Goal: Information Seeking & Learning: Check status

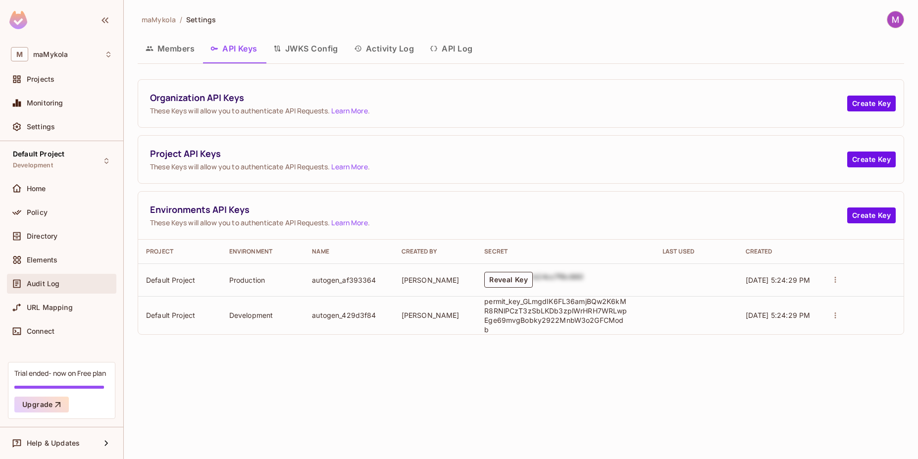
click at [67, 289] on div "Audit Log" at bounding box center [62, 284] width 102 height 12
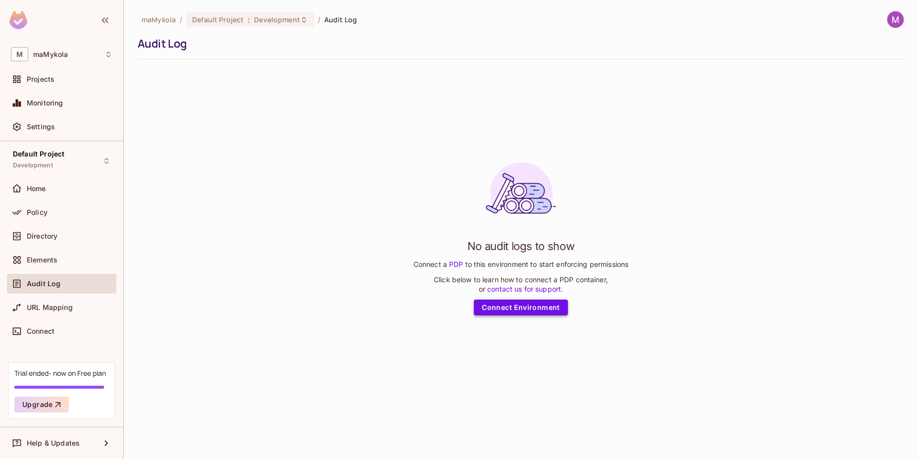
click at [510, 309] on link "Connect Environment" at bounding box center [521, 308] width 94 height 16
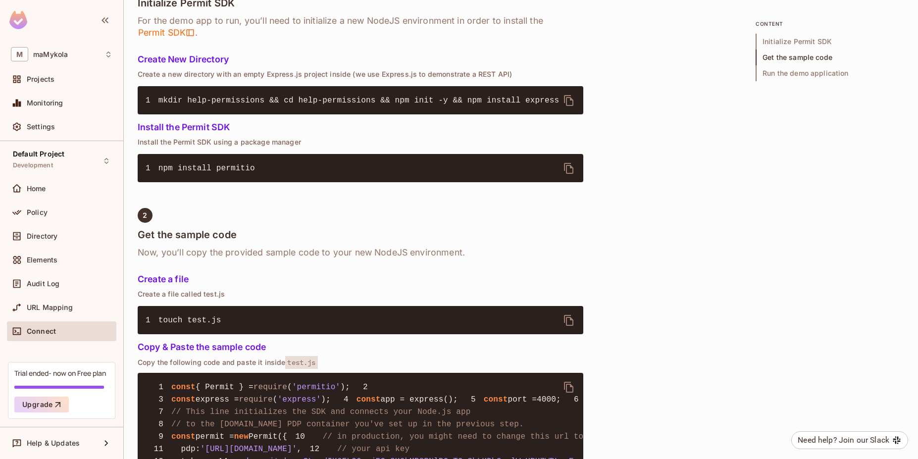
scroll to position [416, 0]
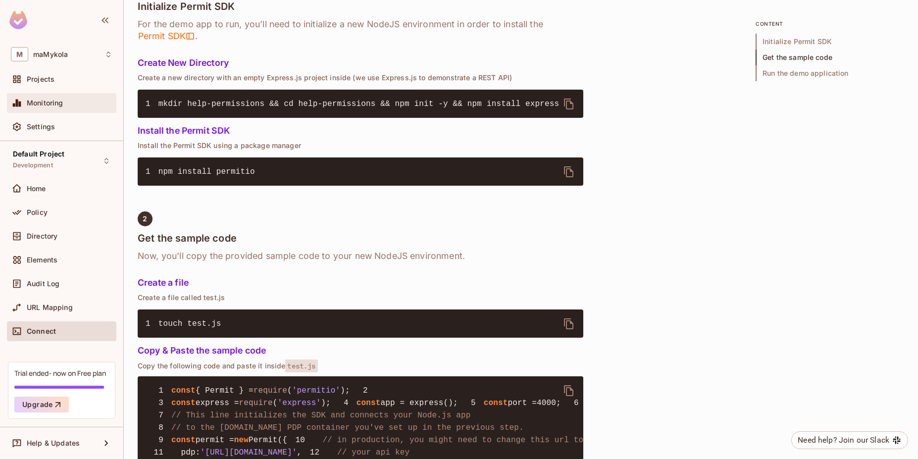
click at [52, 107] on span "Monitoring" at bounding box center [45, 103] width 37 height 8
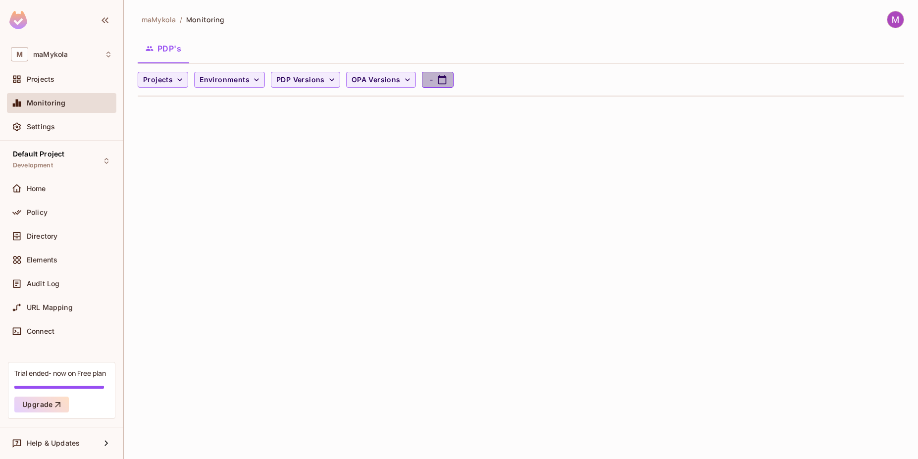
click at [437, 80] on icon "button" at bounding box center [442, 80] width 10 height 10
select select "*"
select select "****"
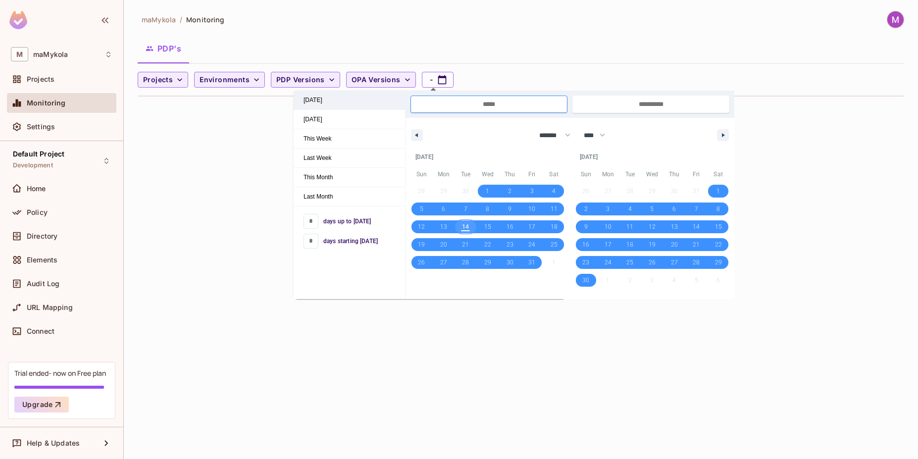
click at [323, 103] on span "[DATE]" at bounding box center [349, 100] width 111 height 19
type input "*"
type input "**********"
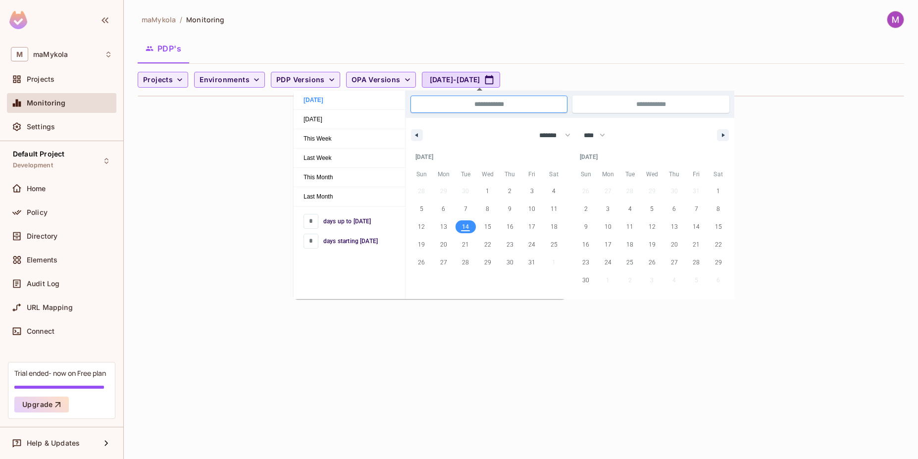
click at [323, 345] on div "maMykola / Monitoring PDP's Projects Environments PDP Versions OPA Versions [DA…" at bounding box center [521, 229] width 795 height 459
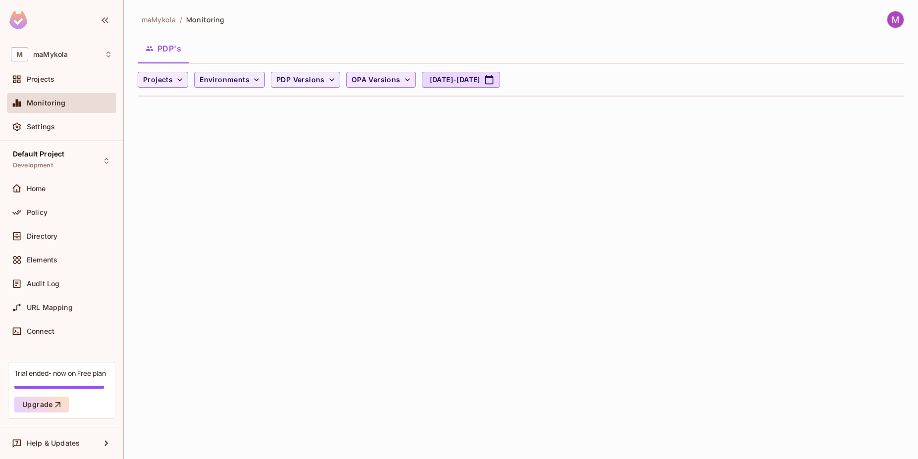
click at [381, 73] on button "OPA Versions" at bounding box center [381, 80] width 70 height 16
click at [380, 78] on div at bounding box center [459, 229] width 918 height 459
click at [289, 75] on span "PDP Versions" at bounding box center [300, 80] width 49 height 12
click at [214, 81] on div at bounding box center [459, 229] width 918 height 459
click at [225, 77] on div "0.6.0 0.6.0-alpha.4 0.6.0-alpha.5 0.6.0-alpha.6 0.6.0-alpha.7 0.6.0-alpha.8 0.6…" at bounding box center [459, 99] width 918 height 198
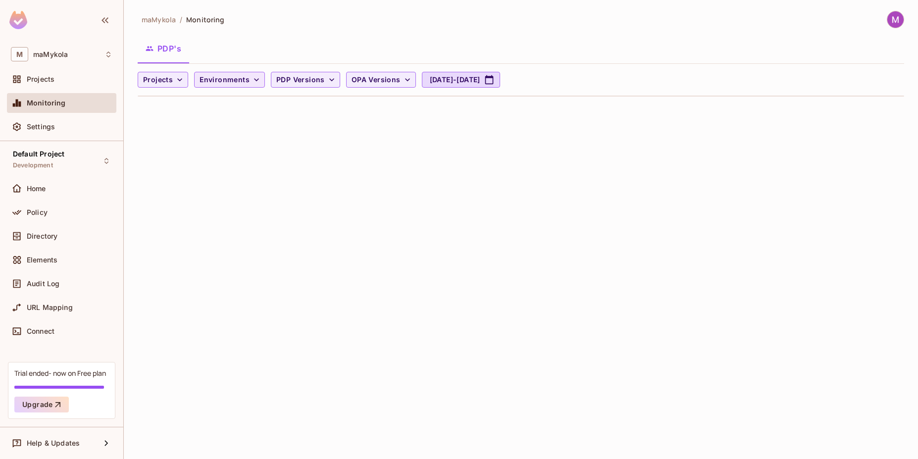
click at [225, 76] on span "Environments" at bounding box center [225, 80] width 50 height 12
click at [225, 76] on div at bounding box center [459, 229] width 918 height 459
click at [162, 80] on span "Projects" at bounding box center [158, 80] width 30 height 12
click at [169, 77] on div at bounding box center [459, 229] width 918 height 459
drag, startPoint x: 191, startPoint y: 163, endPoint x: 187, endPoint y: 158, distance: 6.7
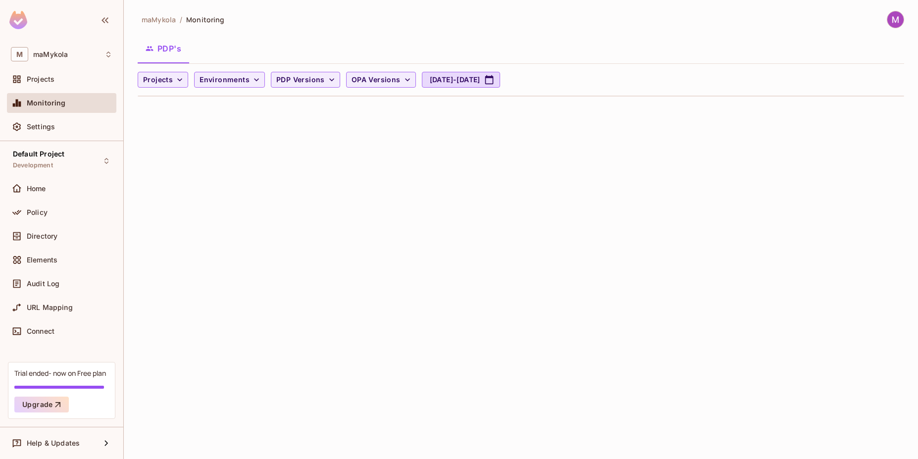
click at [197, 164] on div "maMykola / Monitoring PDP's Projects Environments PDP Versions OPA Versions [DA…" at bounding box center [521, 229] width 795 height 459
click at [58, 81] on div "Projects" at bounding box center [70, 79] width 86 height 8
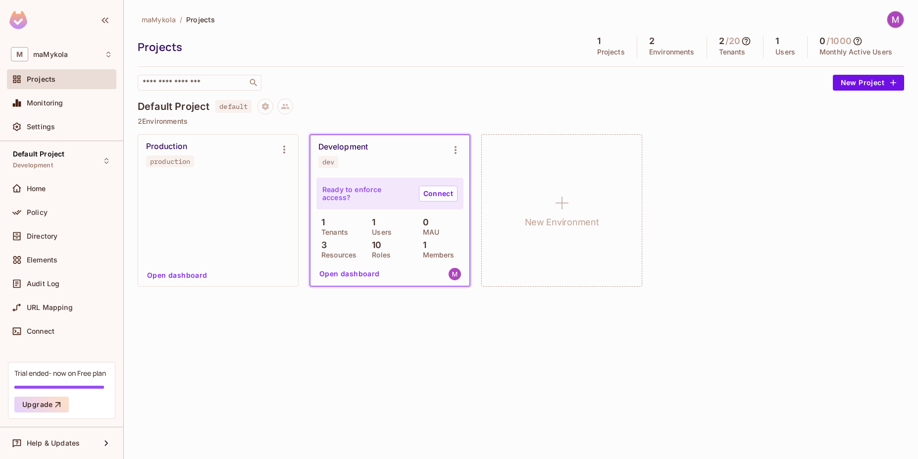
click at [359, 142] on div "Development" at bounding box center [344, 147] width 50 height 10
click at [341, 276] on button "Open dashboard" at bounding box center [350, 274] width 68 height 16
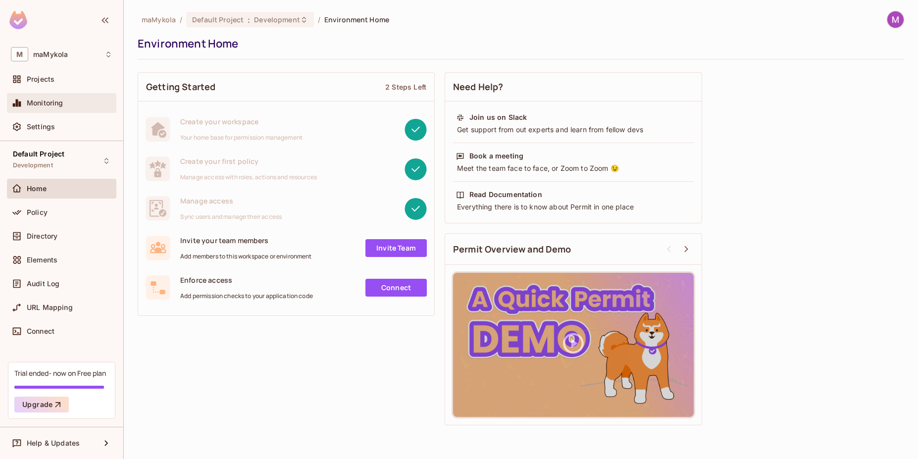
click at [54, 99] on span "Monitoring" at bounding box center [45, 103] width 37 height 8
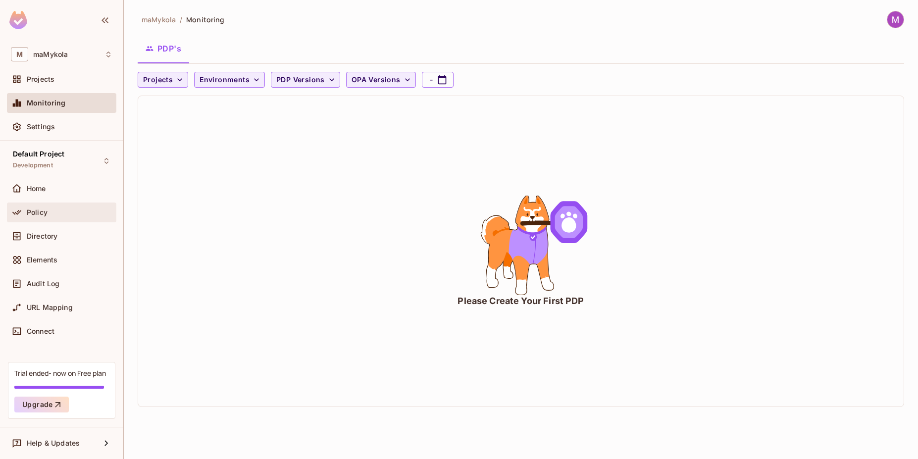
click at [27, 219] on div "Policy" at bounding box center [61, 213] width 109 height 20
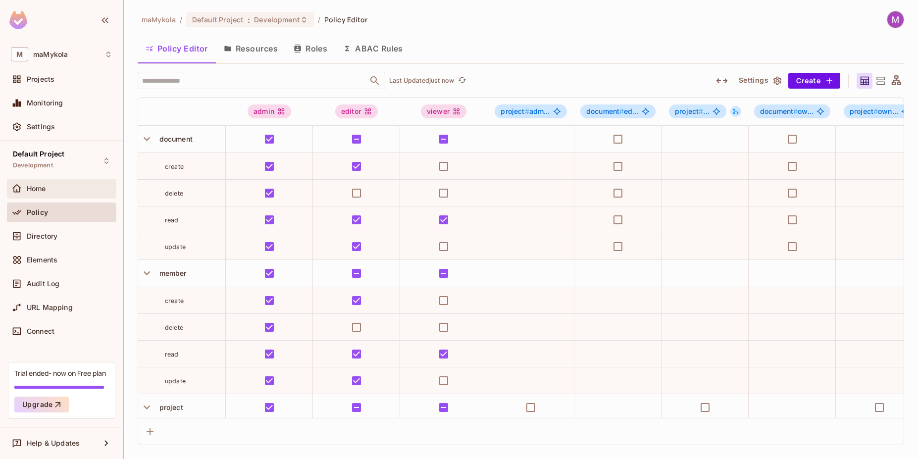
click at [48, 183] on div "Home" at bounding box center [62, 189] width 102 height 12
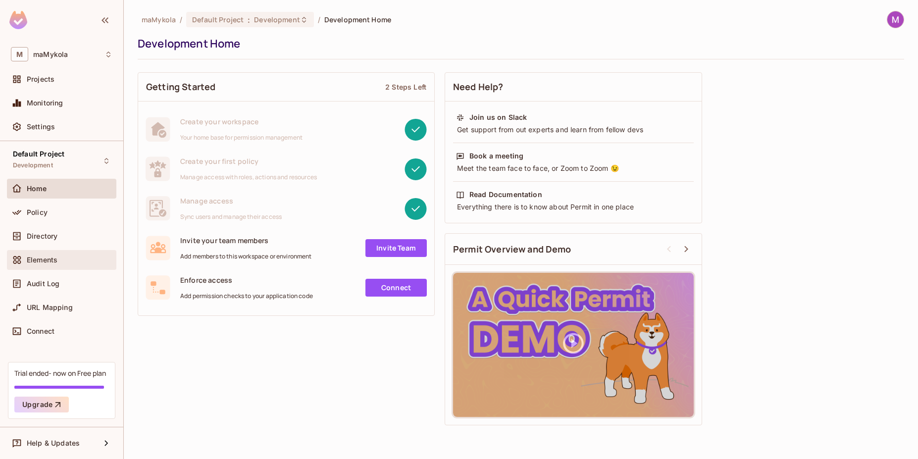
click at [33, 264] on div "Elements" at bounding box center [62, 260] width 102 height 12
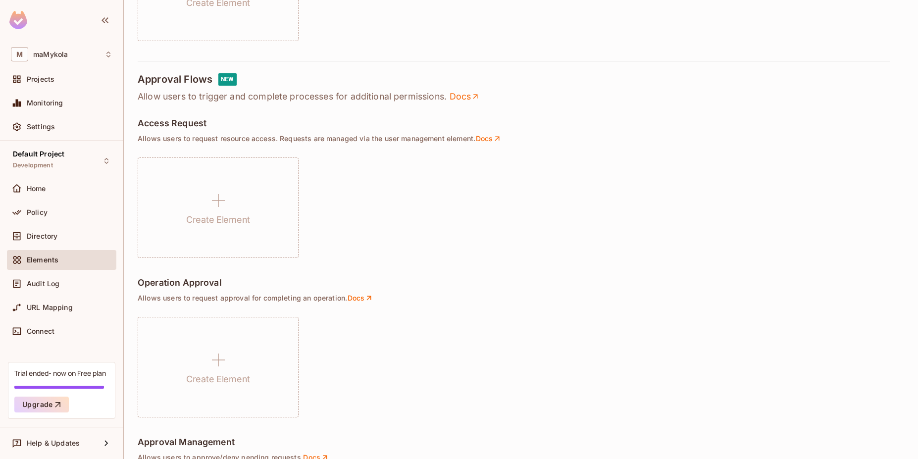
scroll to position [645, 0]
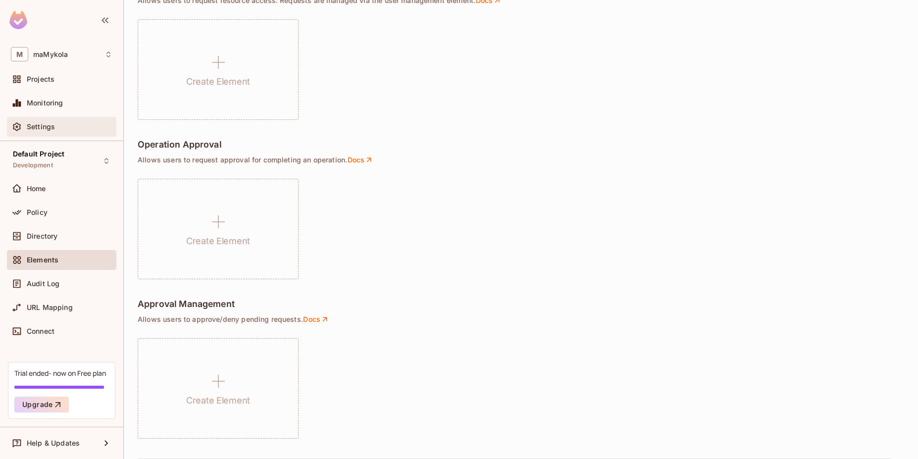
click at [34, 132] on div "Settings" at bounding box center [62, 127] width 102 height 12
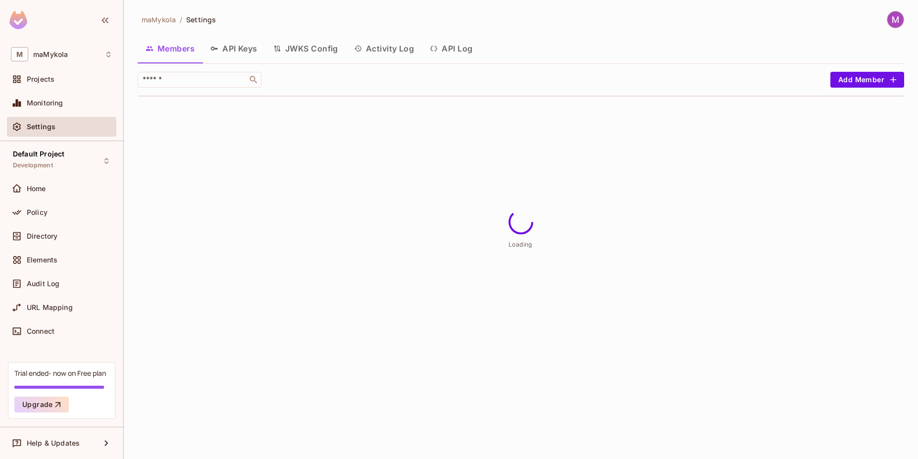
click at [244, 44] on button "API Keys" at bounding box center [234, 48] width 63 height 25
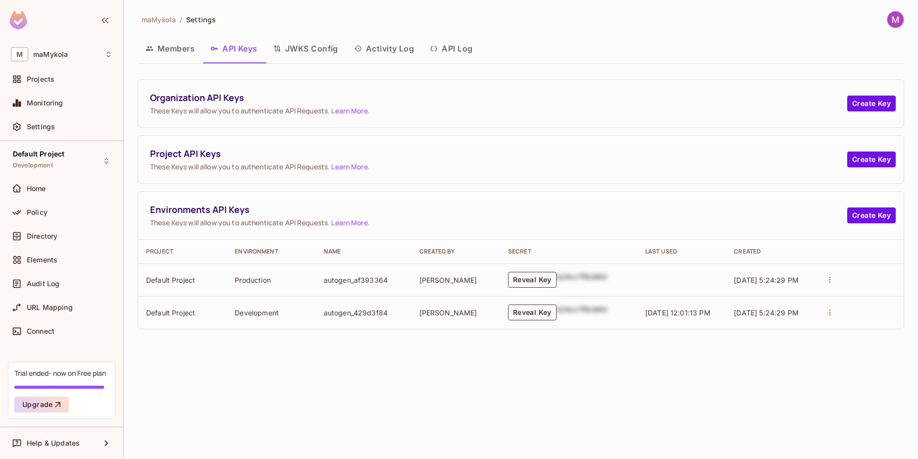
click at [317, 47] on button "JWKS Config" at bounding box center [306, 48] width 81 height 25
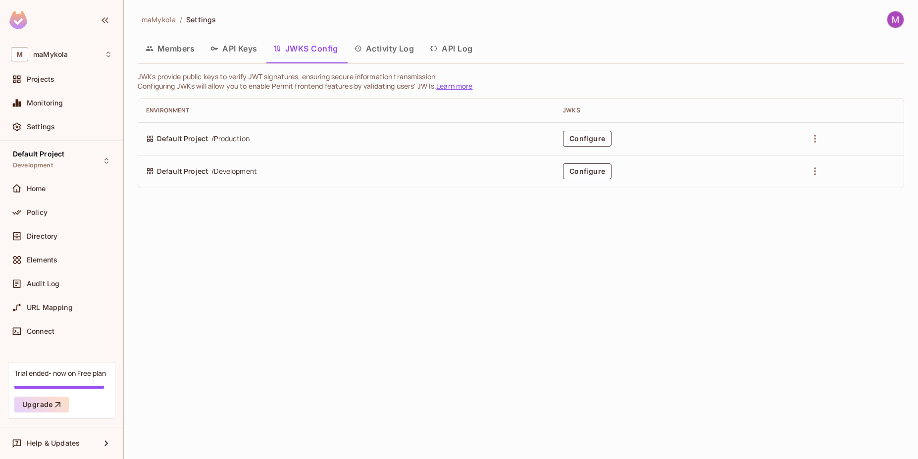
click at [452, 45] on button "API Log" at bounding box center [451, 48] width 58 height 25
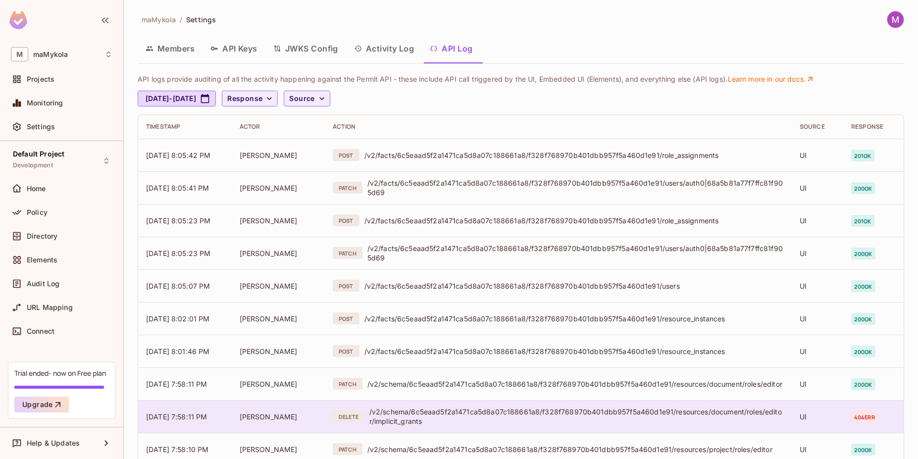
click at [425, 417] on div "/v2/schema/6c5eaad5f2a1471ca5d8a07c188661a8/f328f768970b401dbb957f5a460d1e91/re…" at bounding box center [577, 416] width 415 height 19
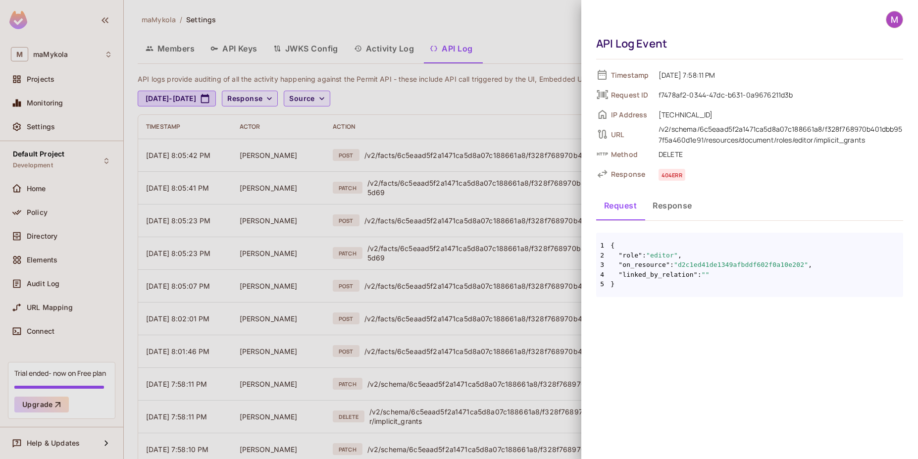
click at [498, 118] on div at bounding box center [459, 229] width 918 height 459
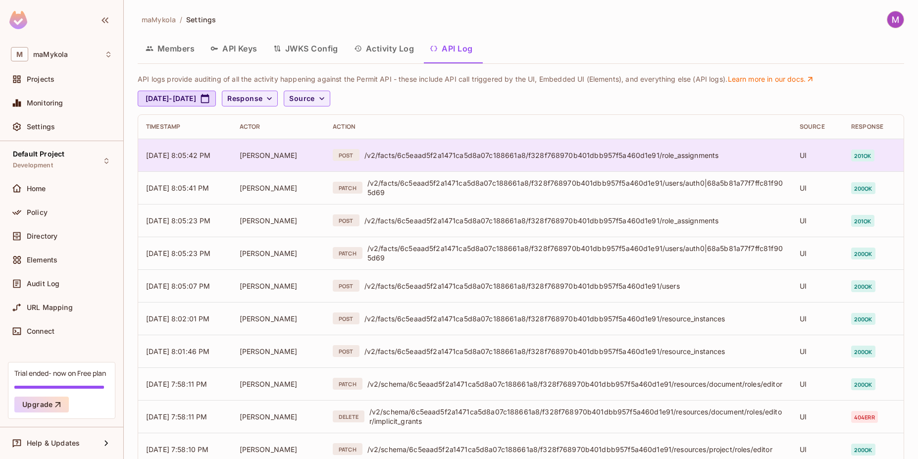
click at [447, 159] on div "/v2/facts/6c5eaad5f2a1471ca5d8a07c188661a8/f328f768970b401dbb957f5a460d1e91/rol…" at bounding box center [575, 155] width 420 height 9
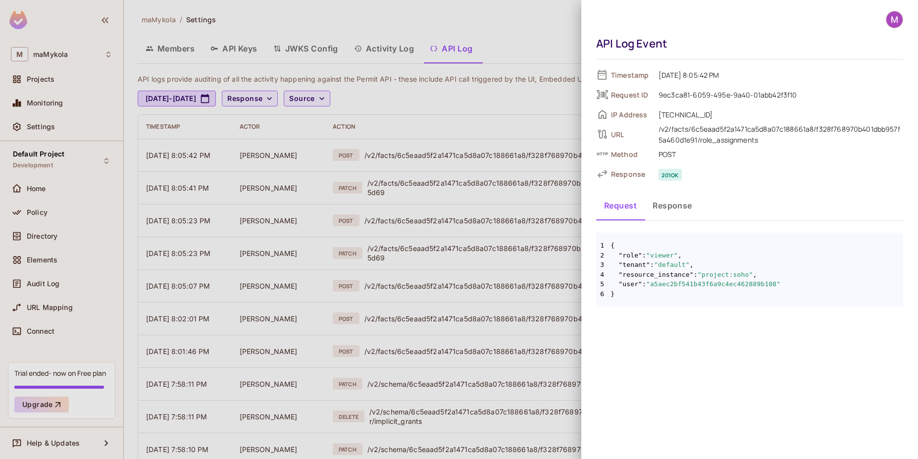
click at [669, 205] on button "Response" at bounding box center [672, 205] width 55 height 25
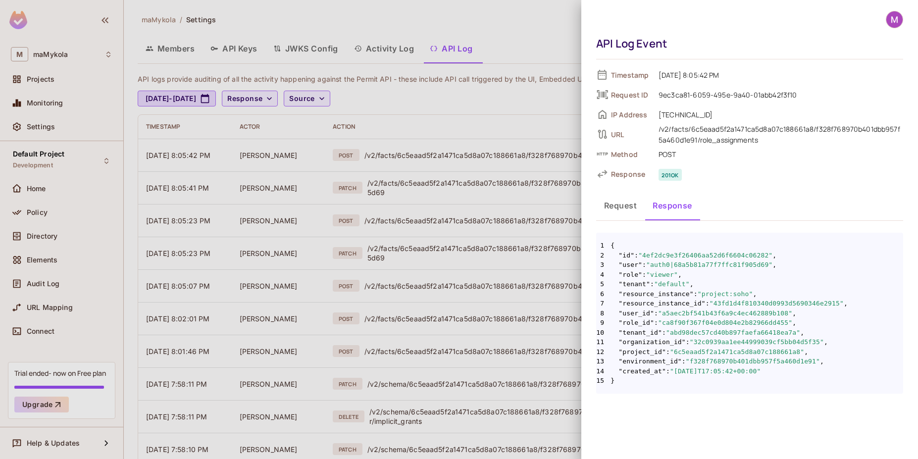
click at [618, 202] on button "Request" at bounding box center [620, 205] width 49 height 25
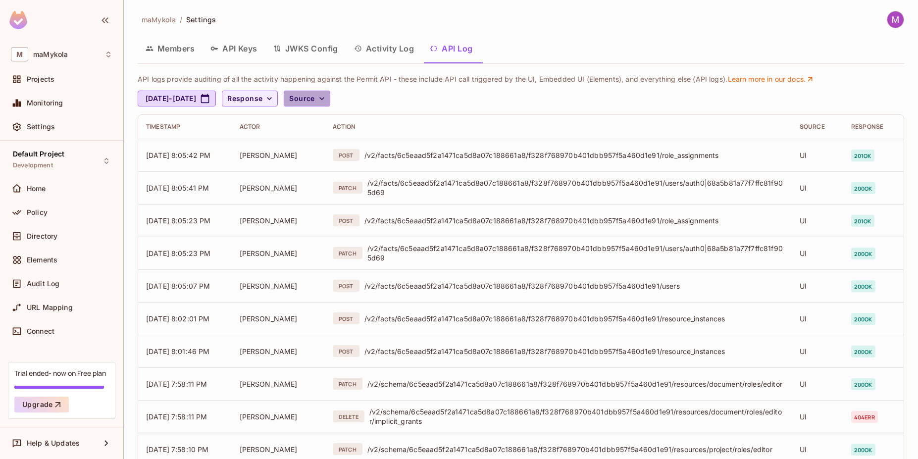
click at [315, 104] on span "Source" at bounding box center [301, 99] width 25 height 12
click at [371, 126] on li "API logs" at bounding box center [359, 120] width 58 height 21
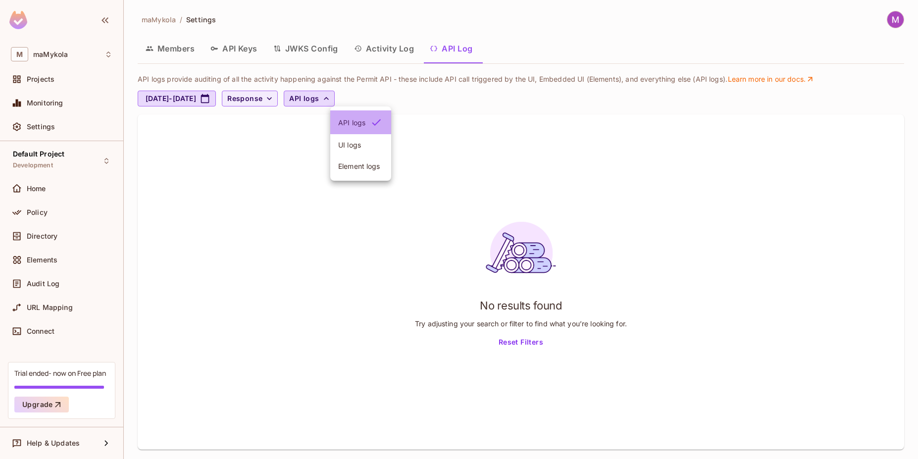
click at [363, 126] on span "API logs" at bounding box center [351, 122] width 27 height 9
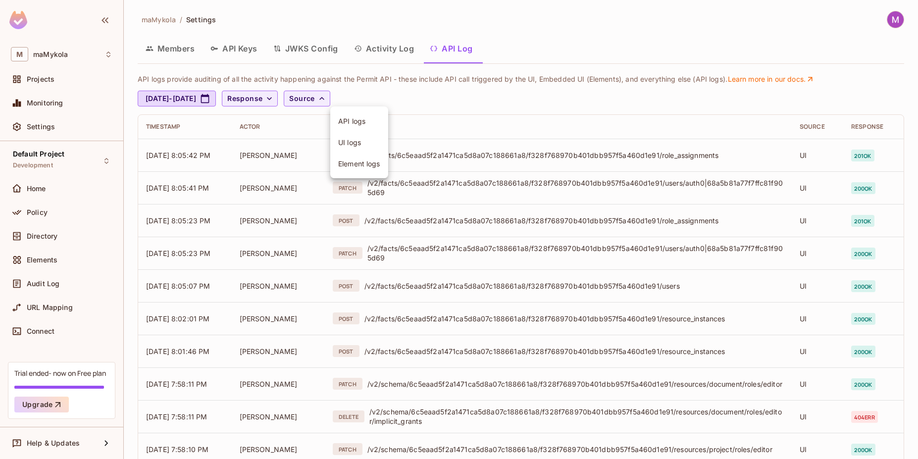
click at [371, 167] on span "Element logs" at bounding box center [359, 163] width 42 height 9
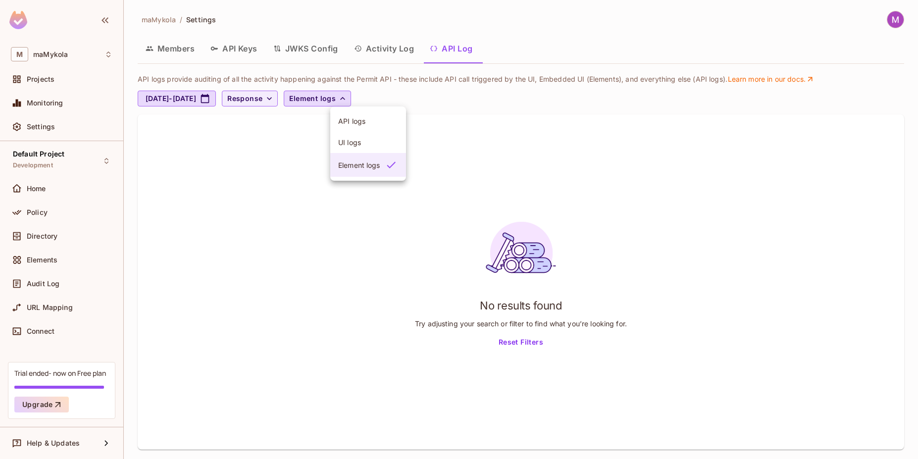
click at [363, 169] on span "Element logs" at bounding box center [359, 165] width 42 height 9
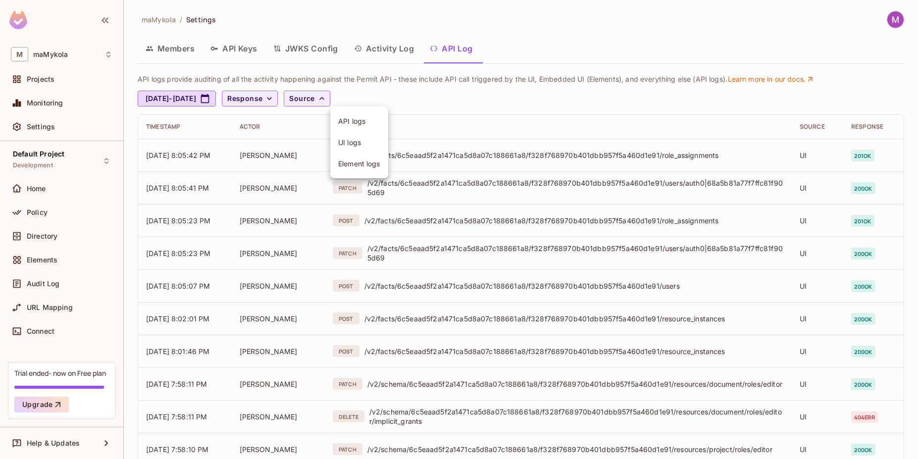
click at [391, 48] on div at bounding box center [459, 229] width 918 height 459
click at [394, 51] on button "Activity Log" at bounding box center [384, 48] width 76 height 25
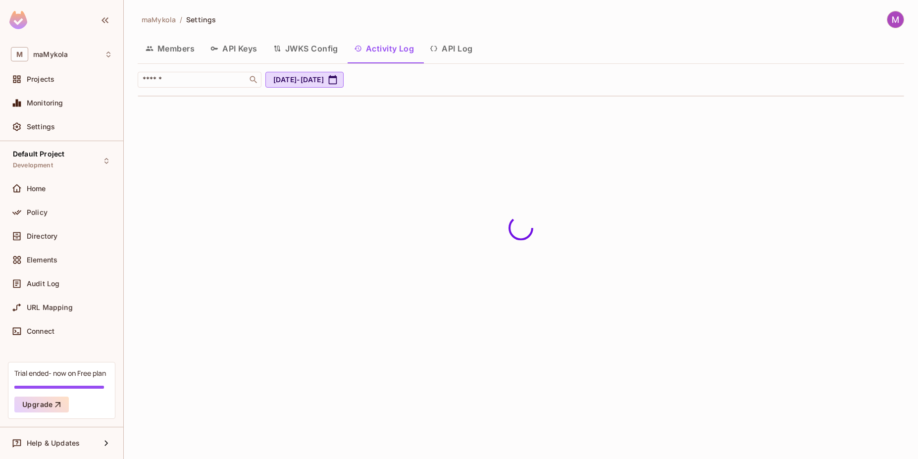
click at [240, 49] on button "API Keys" at bounding box center [234, 48] width 63 height 25
